Goal: Task Accomplishment & Management: Complete application form

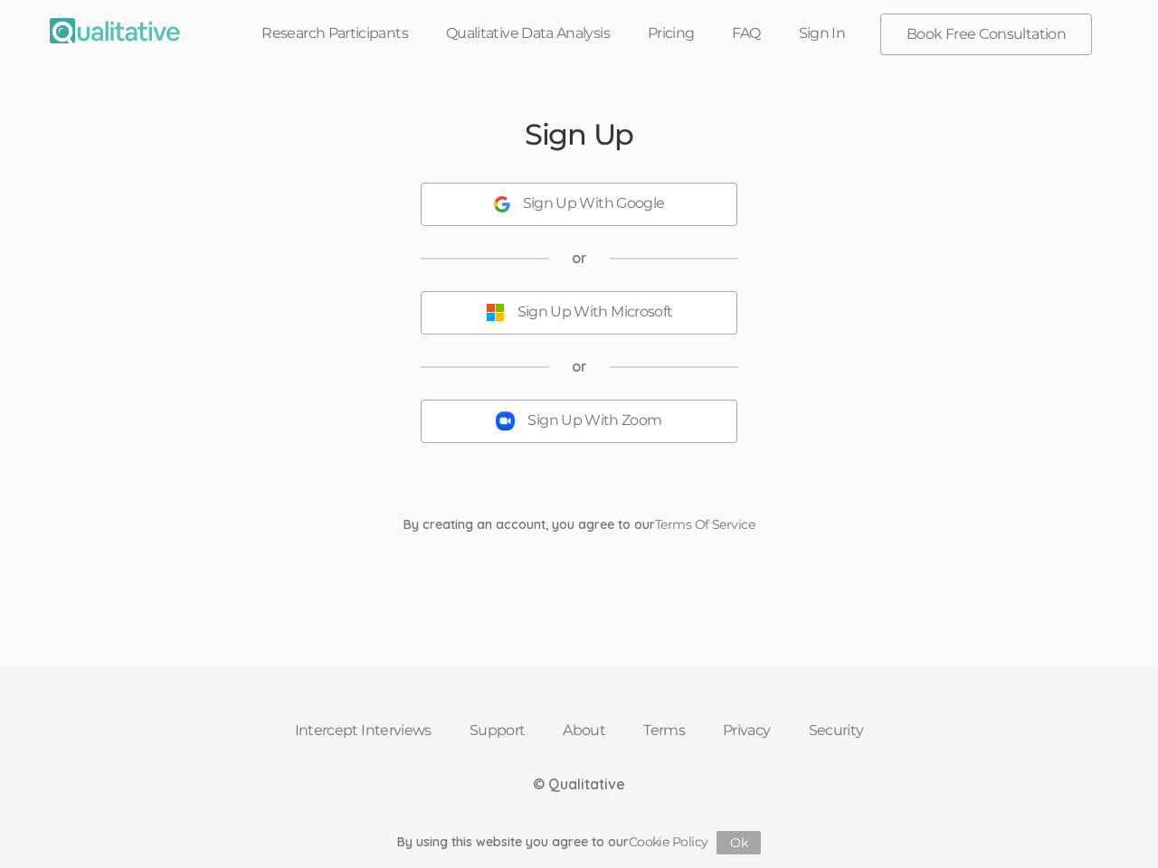
click at [579, 434] on button "Sign Up With Zoom" at bounding box center [579, 421] width 317 height 43
click at [579, 204] on div "Sign Up With Google" at bounding box center [594, 204] width 142 height 21
click at [579, 313] on div "Sign Up With Microsoft" at bounding box center [595, 312] width 156 height 21
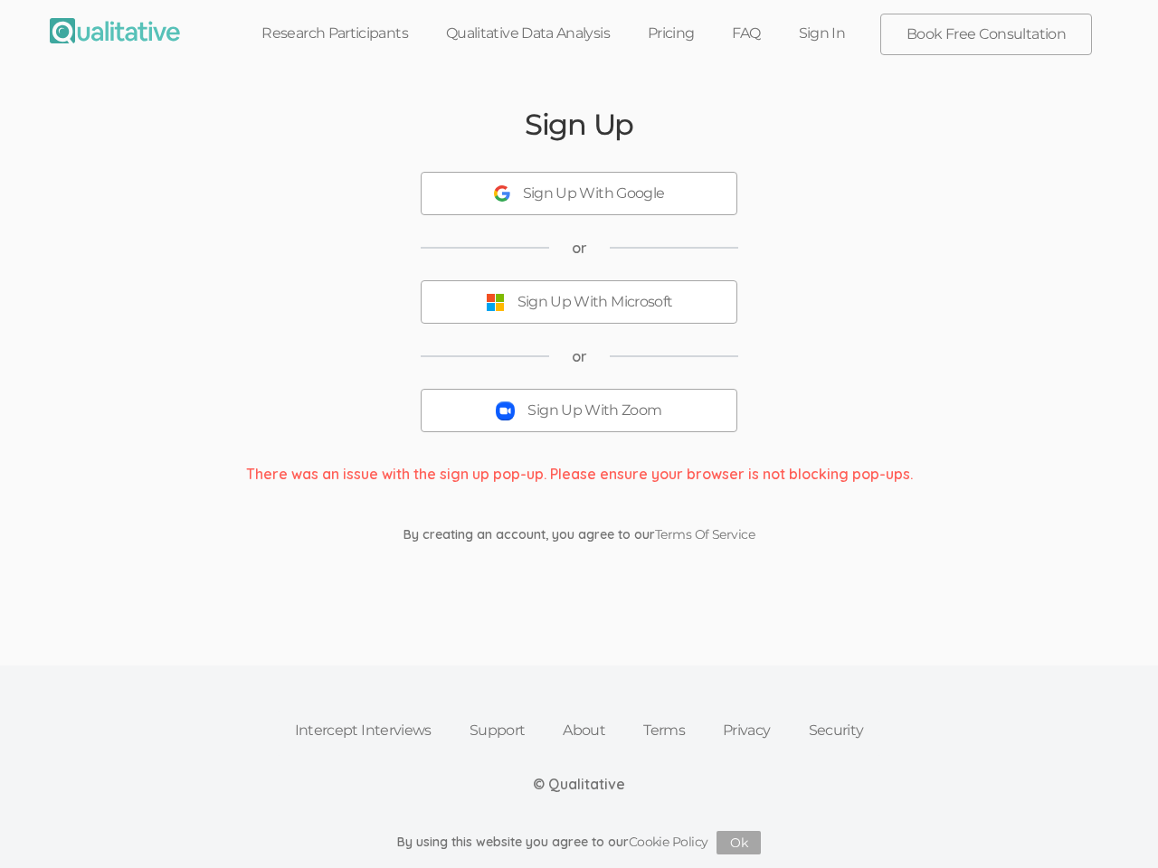
click at [579, 421] on button "Sign Up With Zoom" at bounding box center [579, 410] width 317 height 43
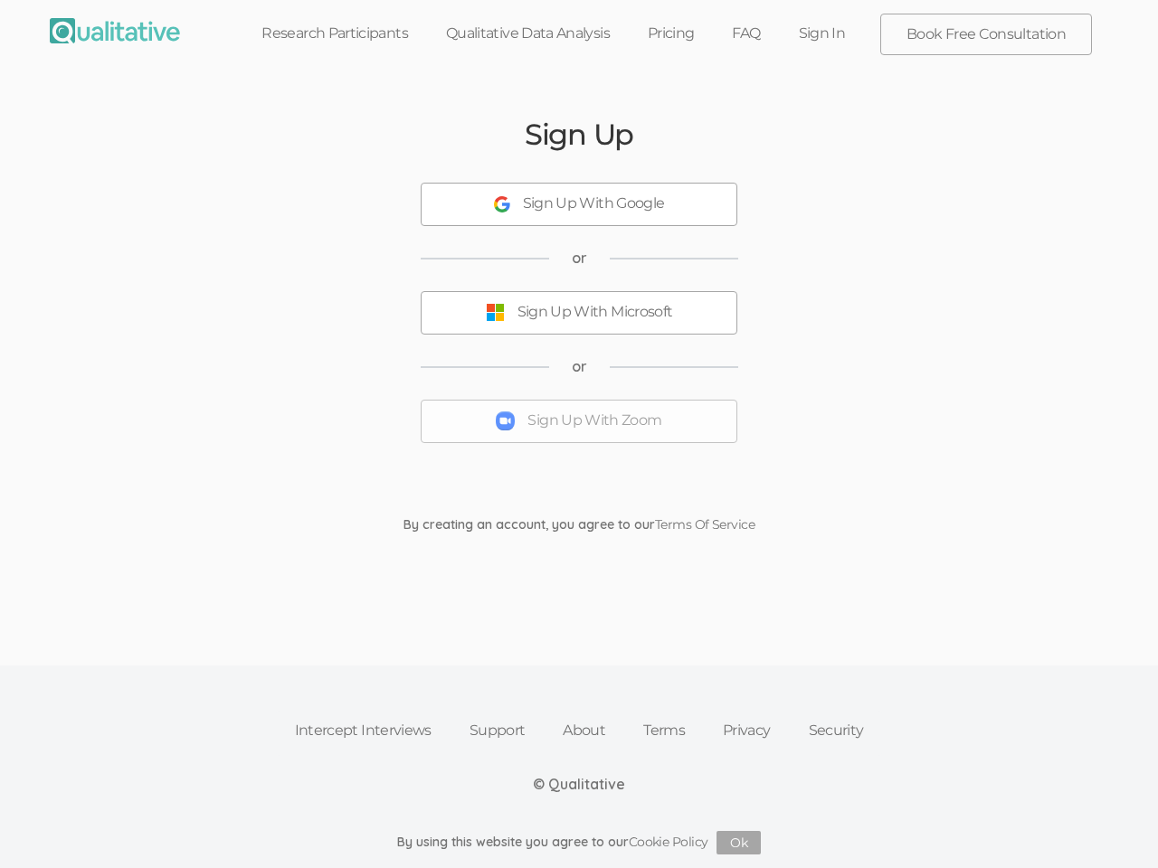
click at [739, 843] on button "Ok" at bounding box center [738, 843] width 44 height 24
